Goal: Task Accomplishment & Management: Manage account settings

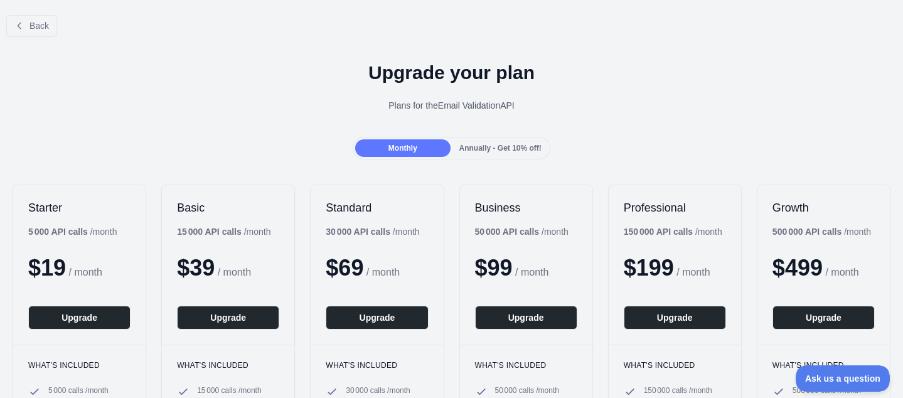
click at [675, 139] on div "Monthly Annually - Get 10% off!" at bounding box center [451, 148] width 903 height 23
click at [55, 23] on button "Back" at bounding box center [31, 25] width 51 height 21
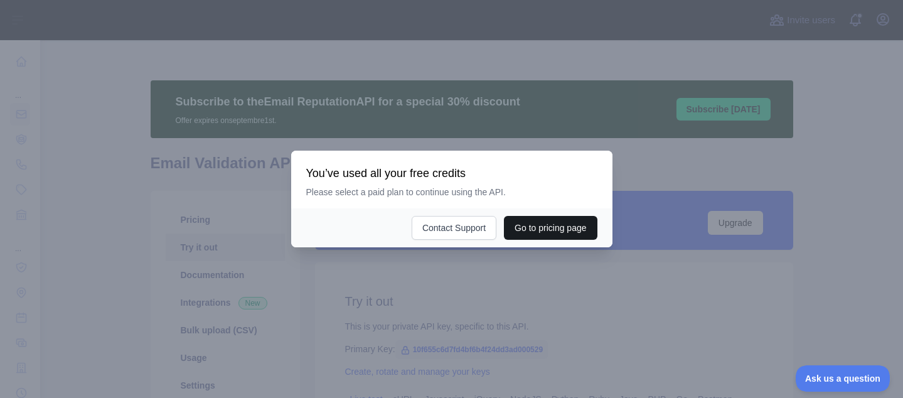
click at [549, 228] on button "Go to pricing page" at bounding box center [550, 228] width 93 height 24
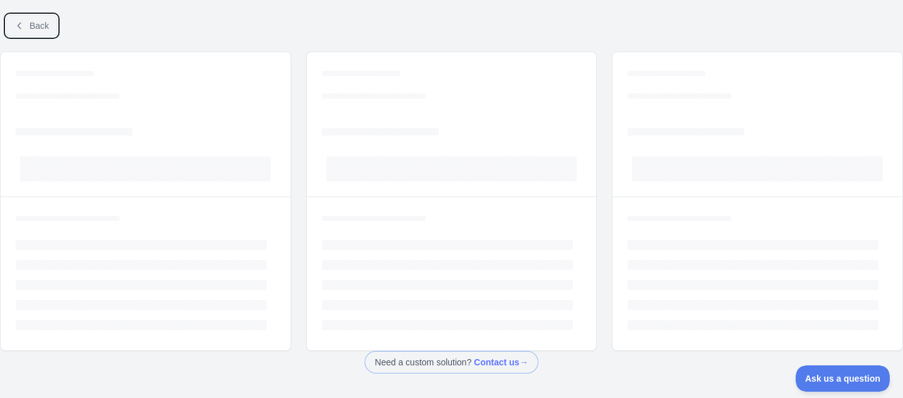
click at [29, 33] on button "Back" at bounding box center [31, 25] width 51 height 21
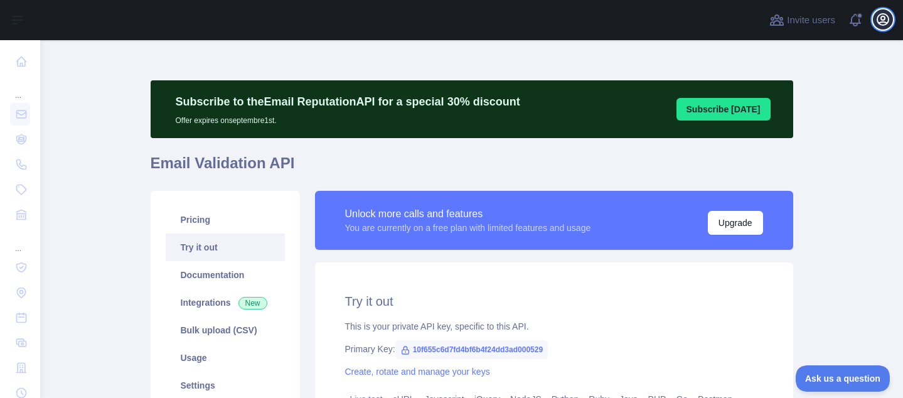
click at [882, 19] on icon "button" at bounding box center [882, 19] width 11 height 11
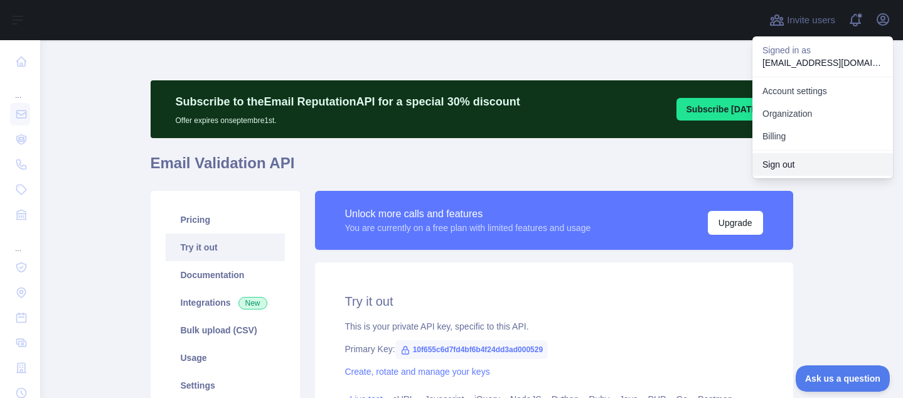
click at [776, 158] on button "Sign out" at bounding box center [822, 164] width 141 height 23
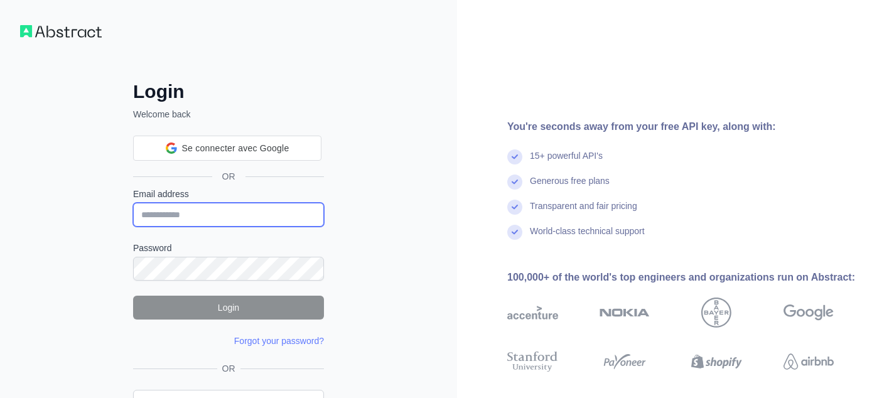
type input "**********"
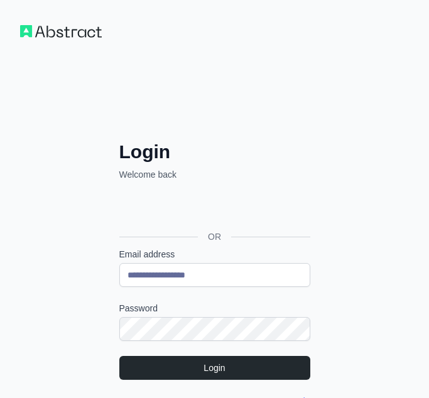
click at [235, 245] on div "OR" at bounding box center [214, 236] width 191 height 23
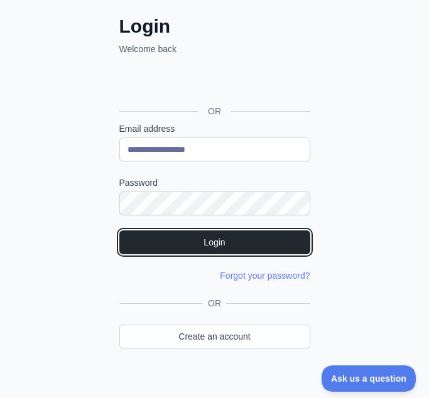
click at [235, 245] on button "Login" at bounding box center [214, 242] width 191 height 24
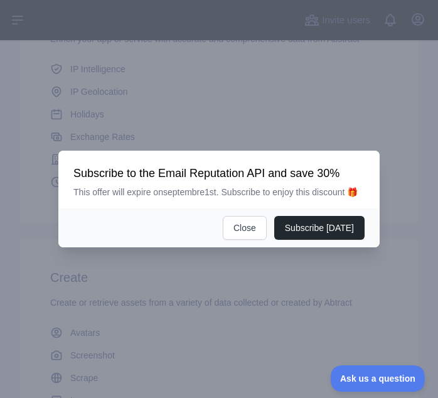
scroll to position [314, 0]
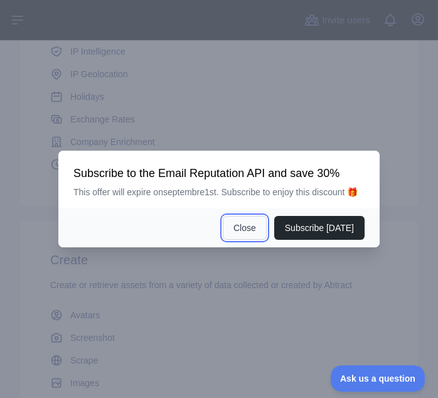
click at [240, 225] on button "Close" at bounding box center [245, 228] width 44 height 24
